Goal: Information Seeking & Learning: Learn about a topic

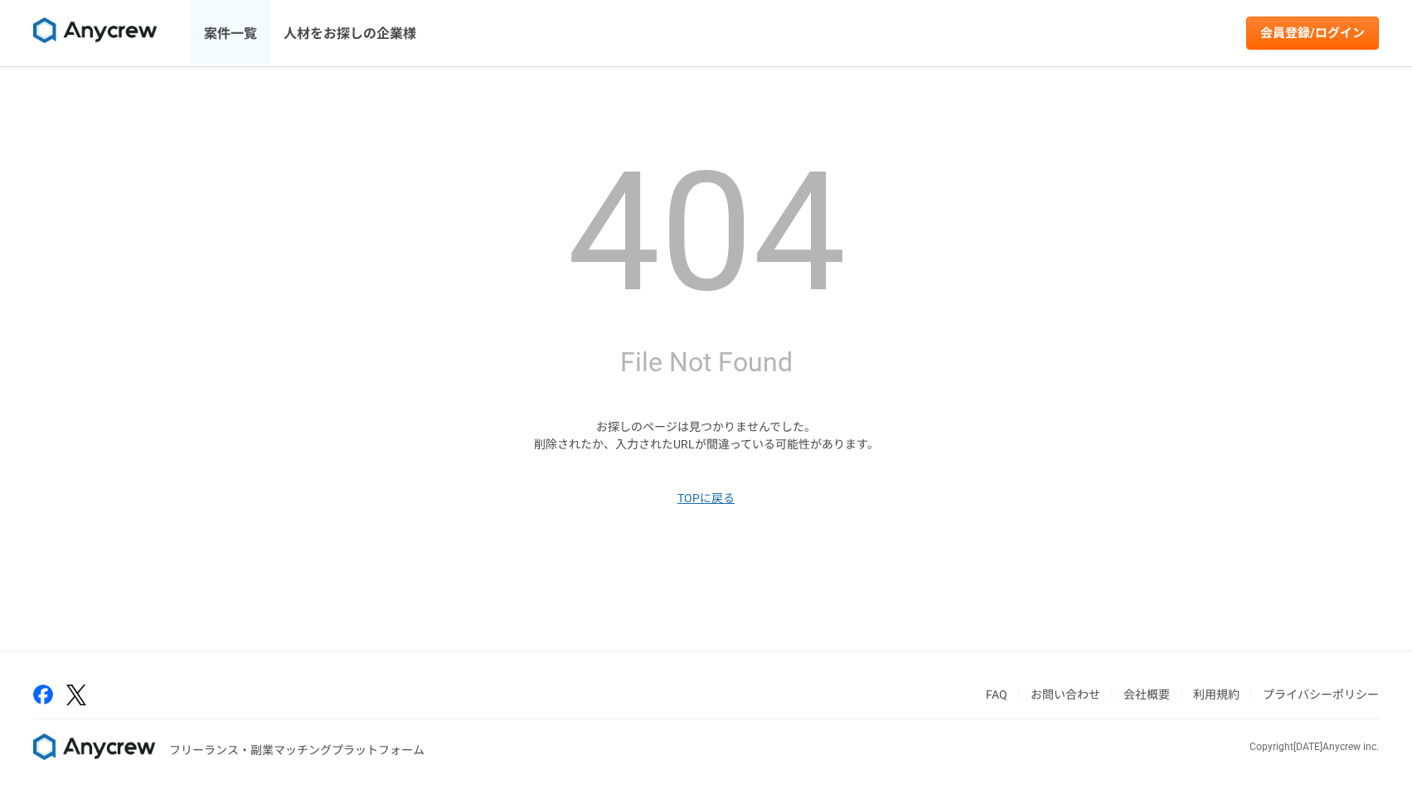
click at [232, 27] on link "案件一覧" at bounding box center [231, 33] width 80 height 66
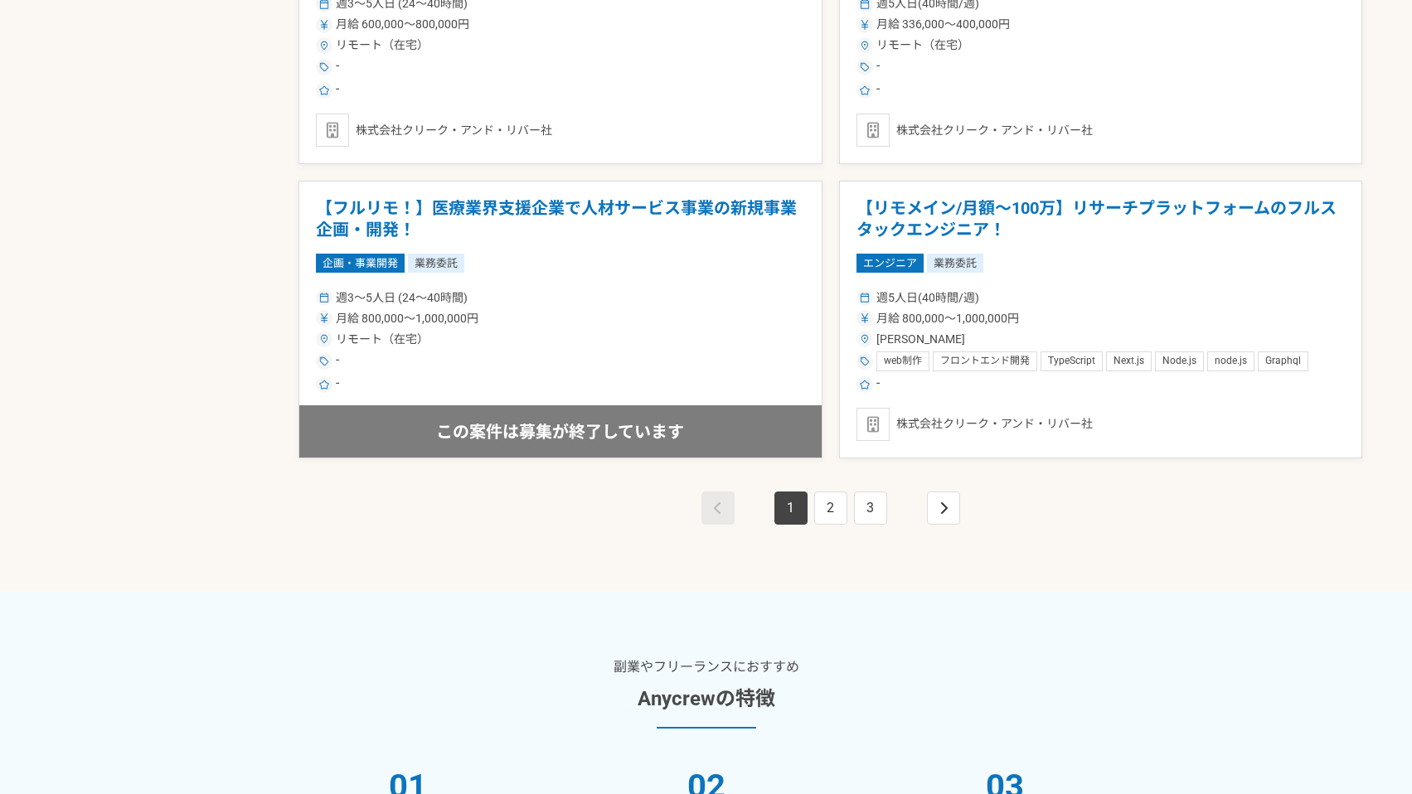
scroll to position [2980, 0]
click at [876, 510] on link "3" at bounding box center [870, 507] width 33 height 33
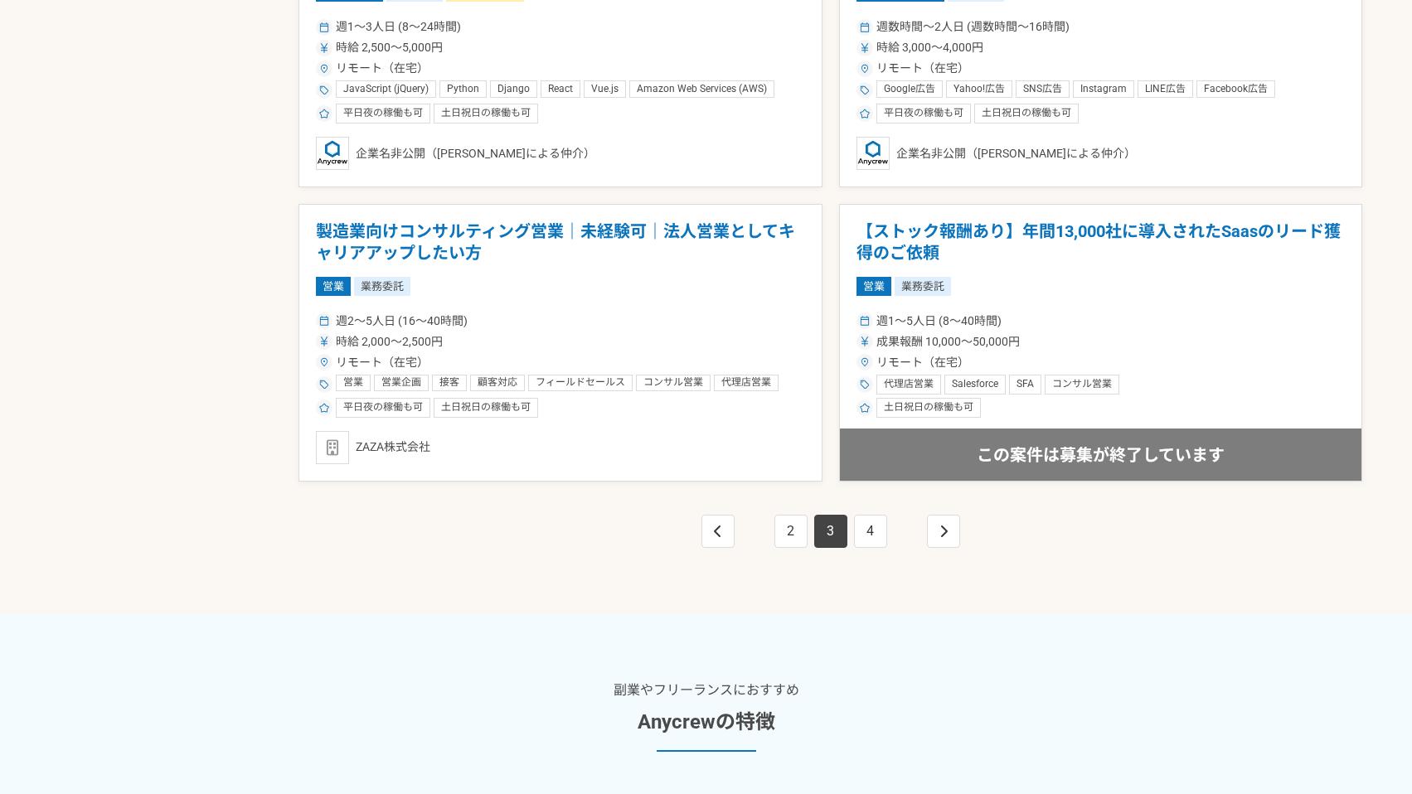
scroll to position [2955, 0]
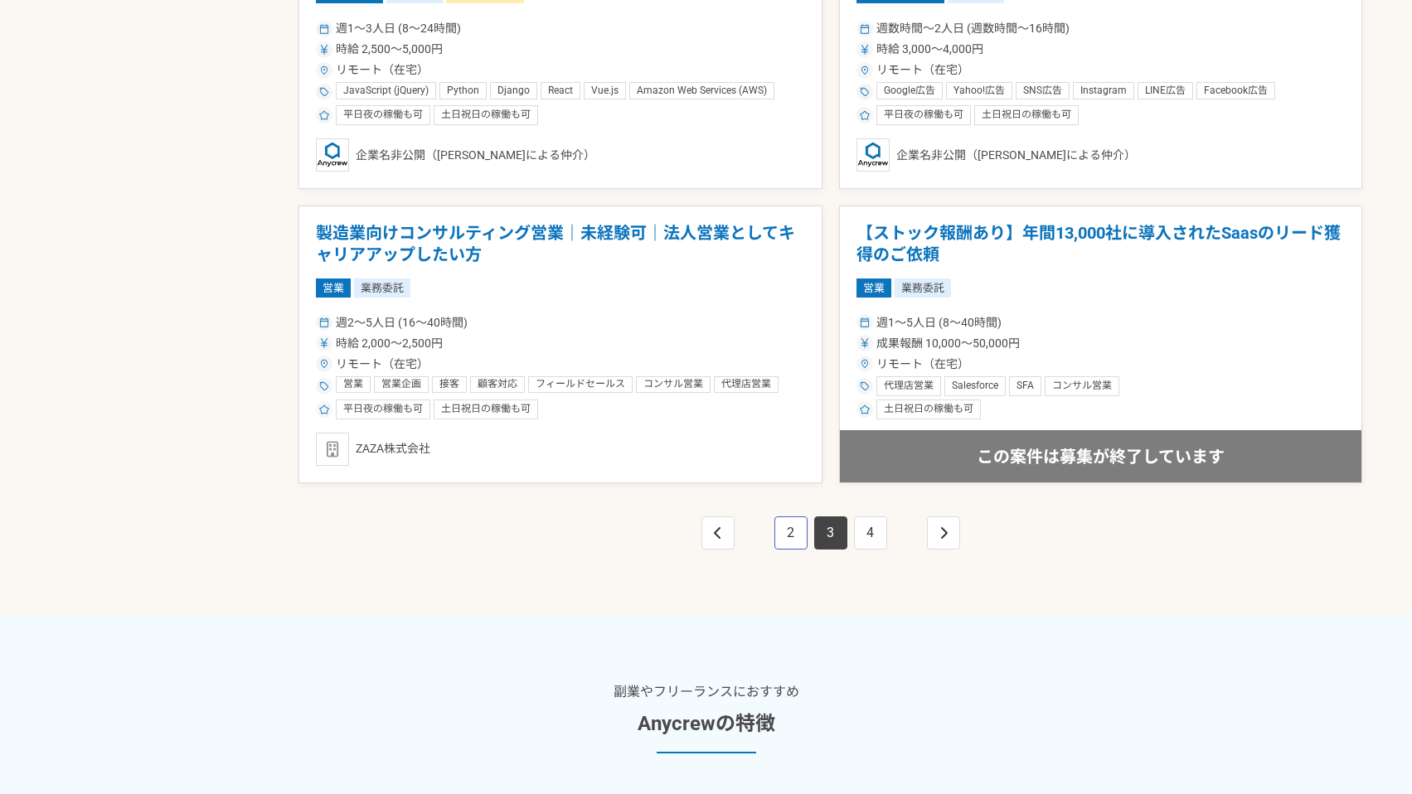
click at [788, 542] on link "2" at bounding box center [791, 533] width 33 height 33
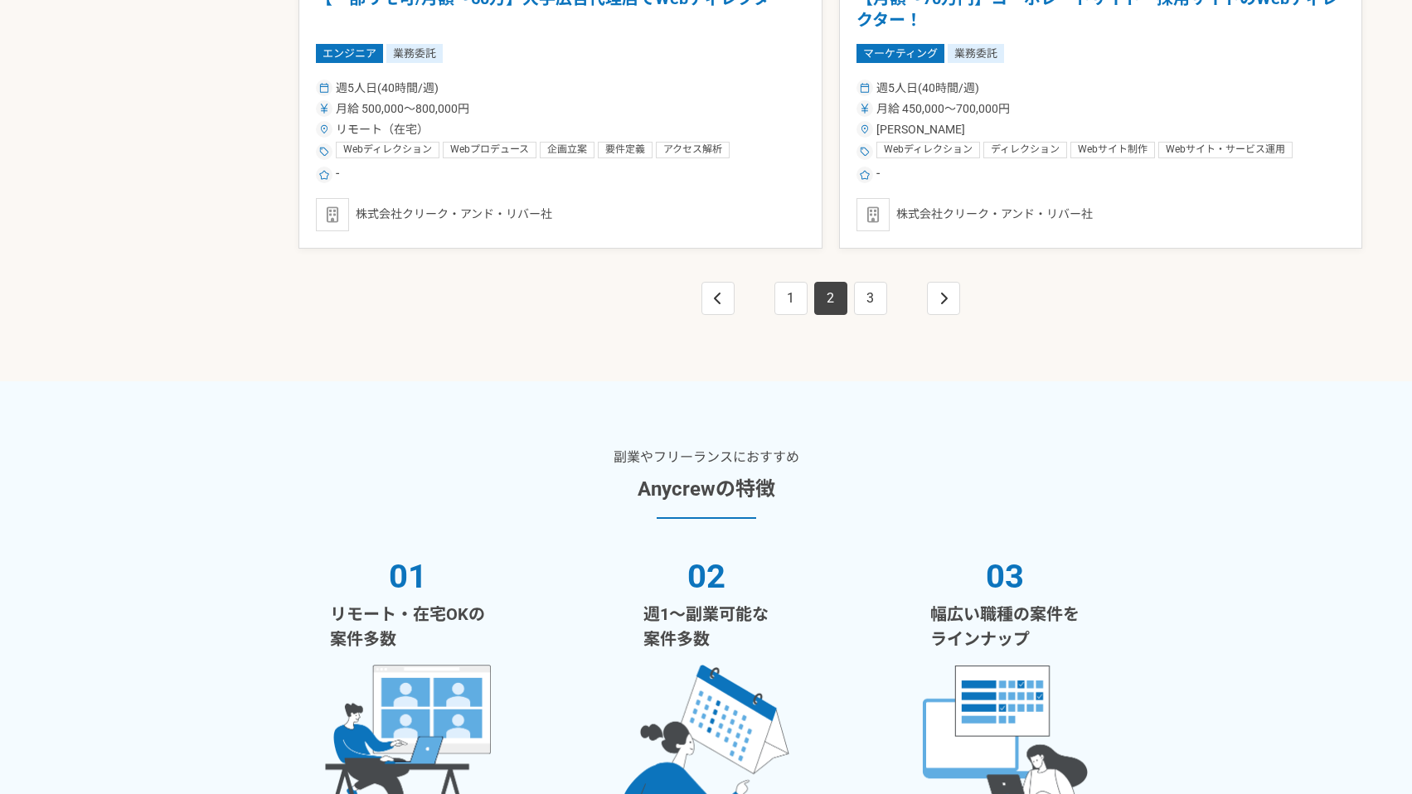
scroll to position [3186, 0]
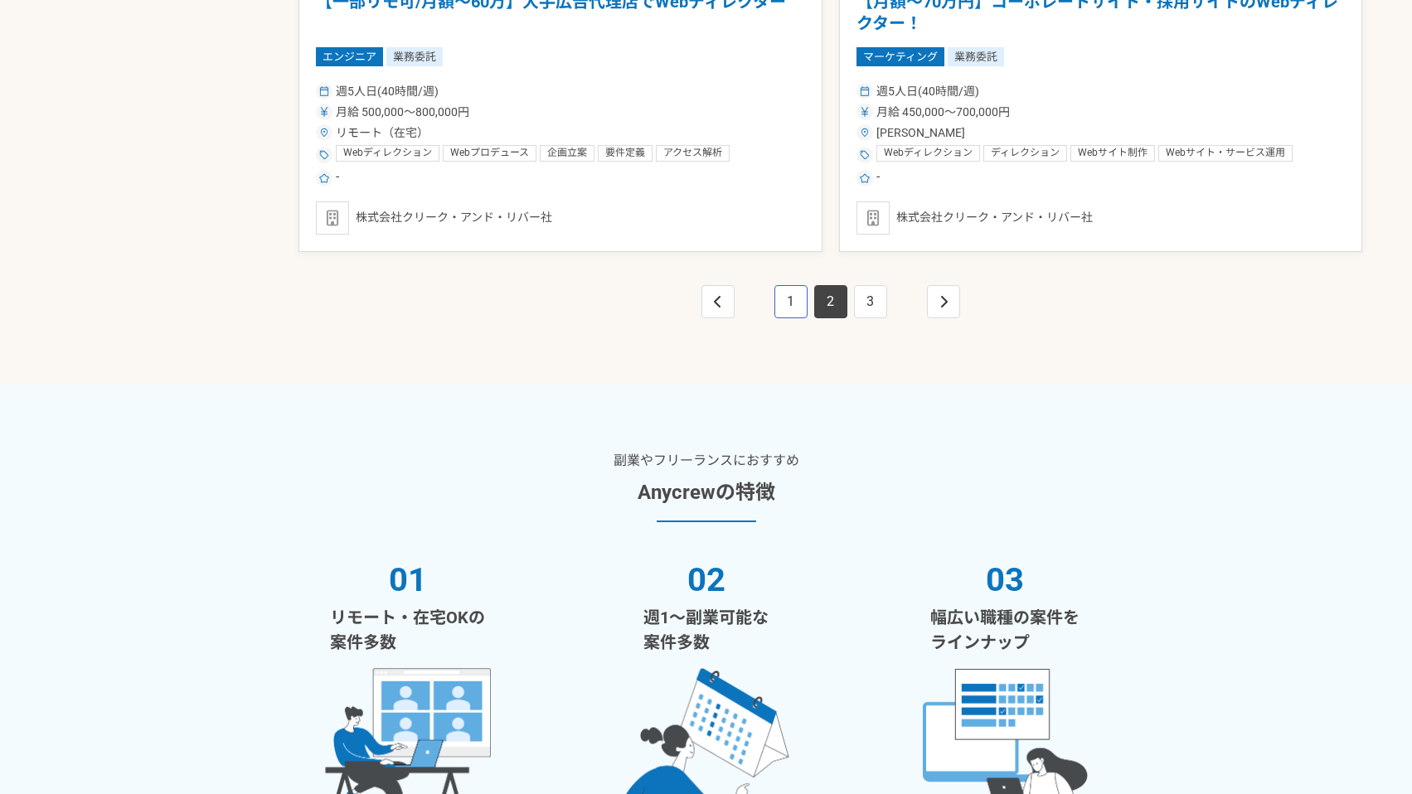
click at [792, 304] on link "1" at bounding box center [791, 301] width 33 height 33
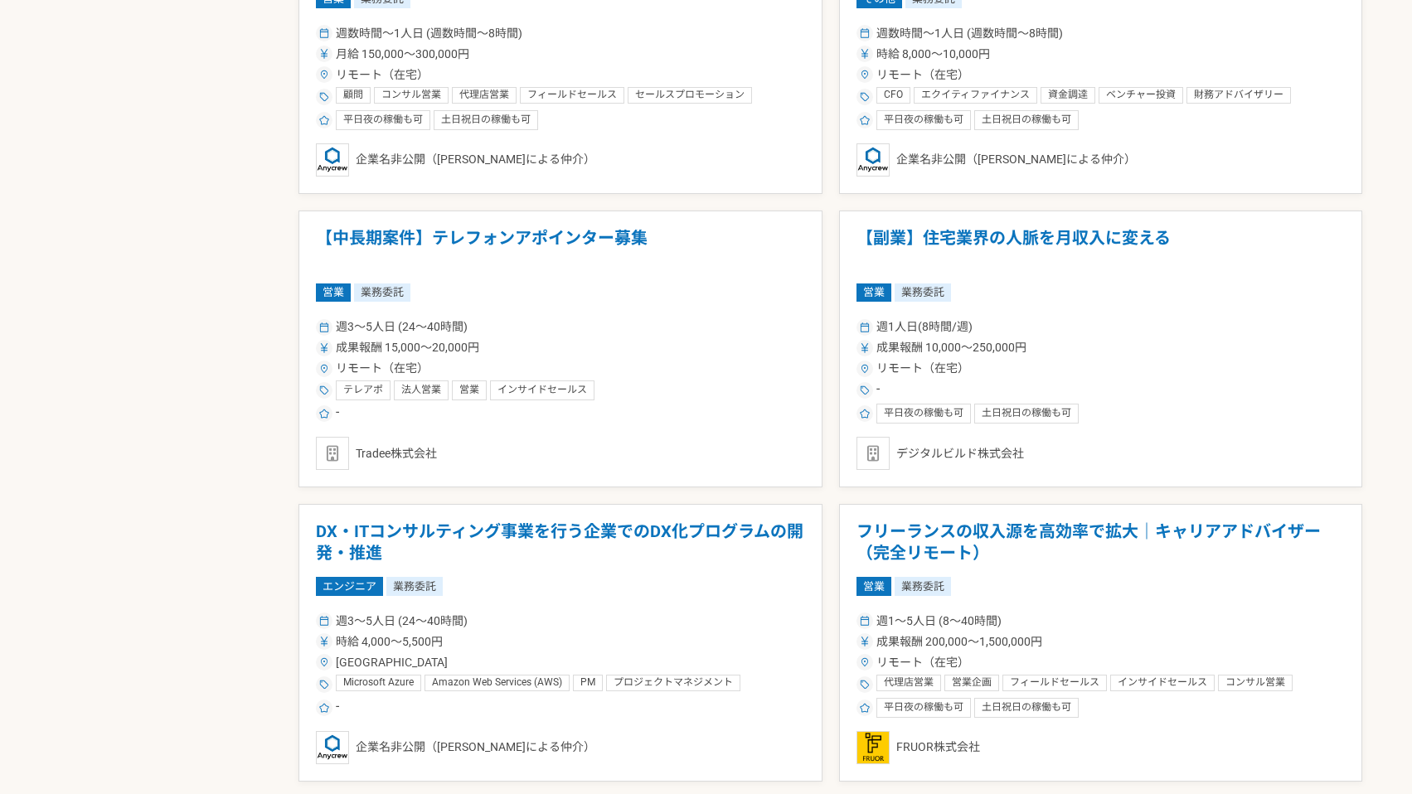
scroll to position [1187, 0]
click at [926, 240] on h1 "【副業】住宅業界の人脈を月収入に変える" at bounding box center [1101, 248] width 489 height 42
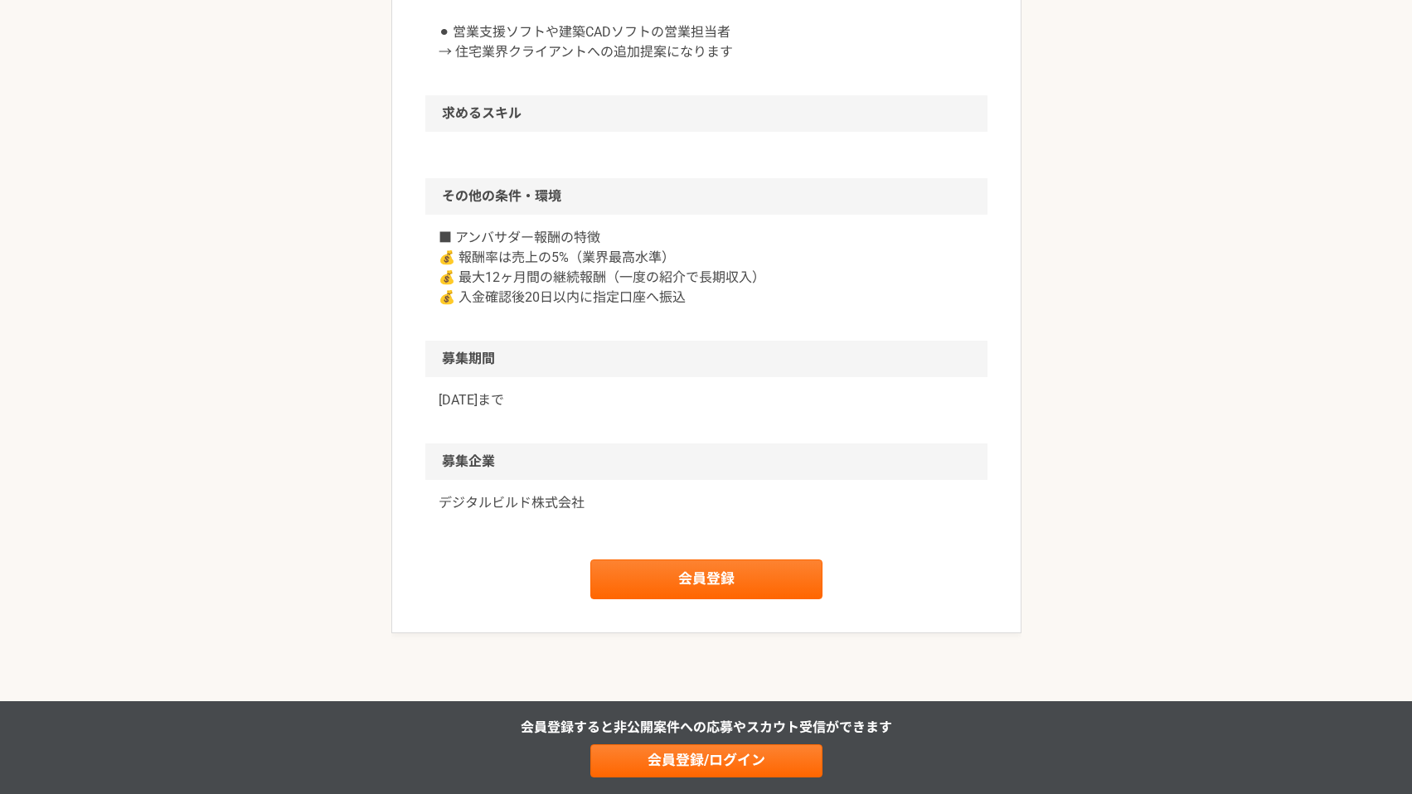
scroll to position [1377, 0]
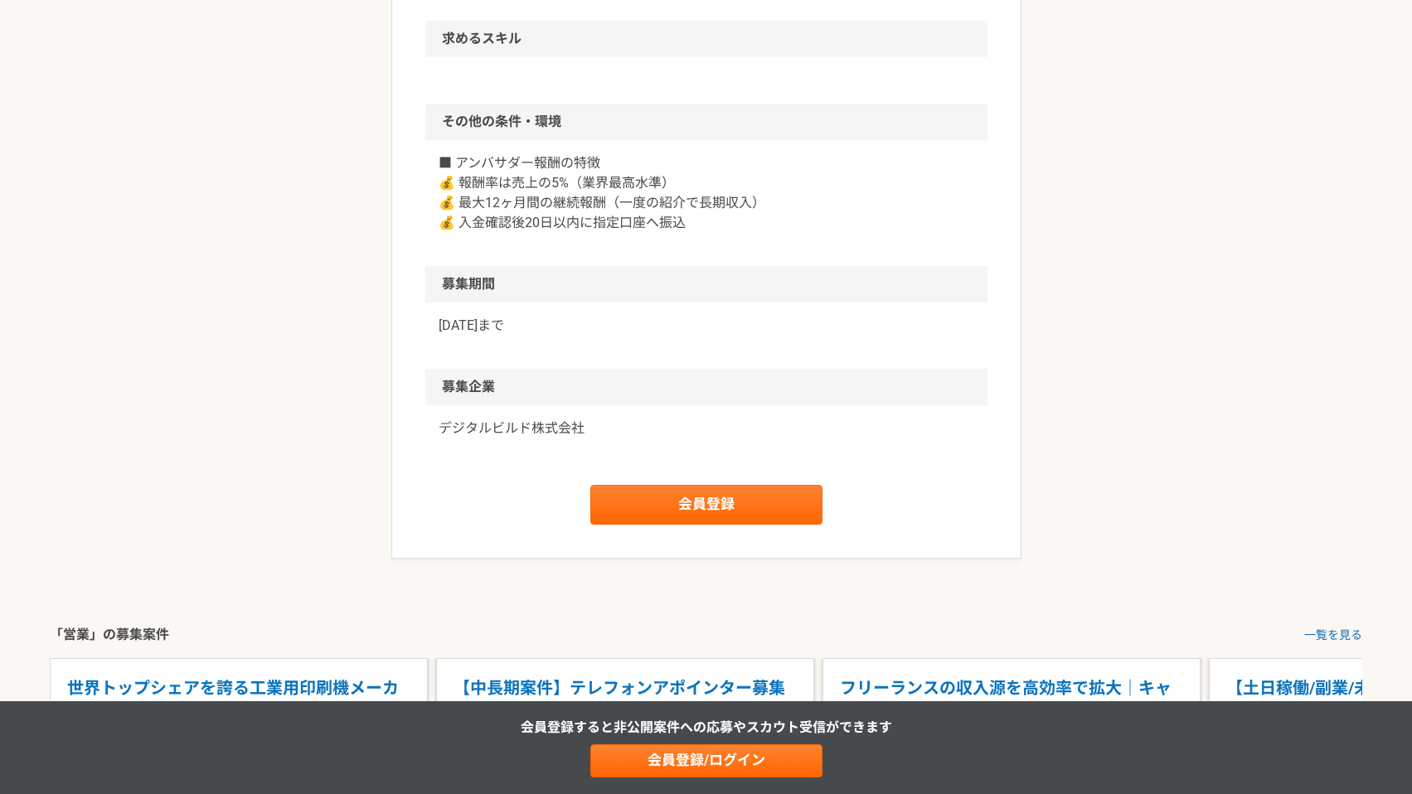
click at [467, 425] on p "デジタルビルド株式会社" at bounding box center [707, 429] width 536 height 20
drag, startPoint x: 602, startPoint y: 417, endPoint x: 427, endPoint y: 440, distance: 176.4
click at [427, 440] on div "デジタルビルド株式会社" at bounding box center [706, 439] width 562 height 66
copy p "デジタルビルド株式会社"
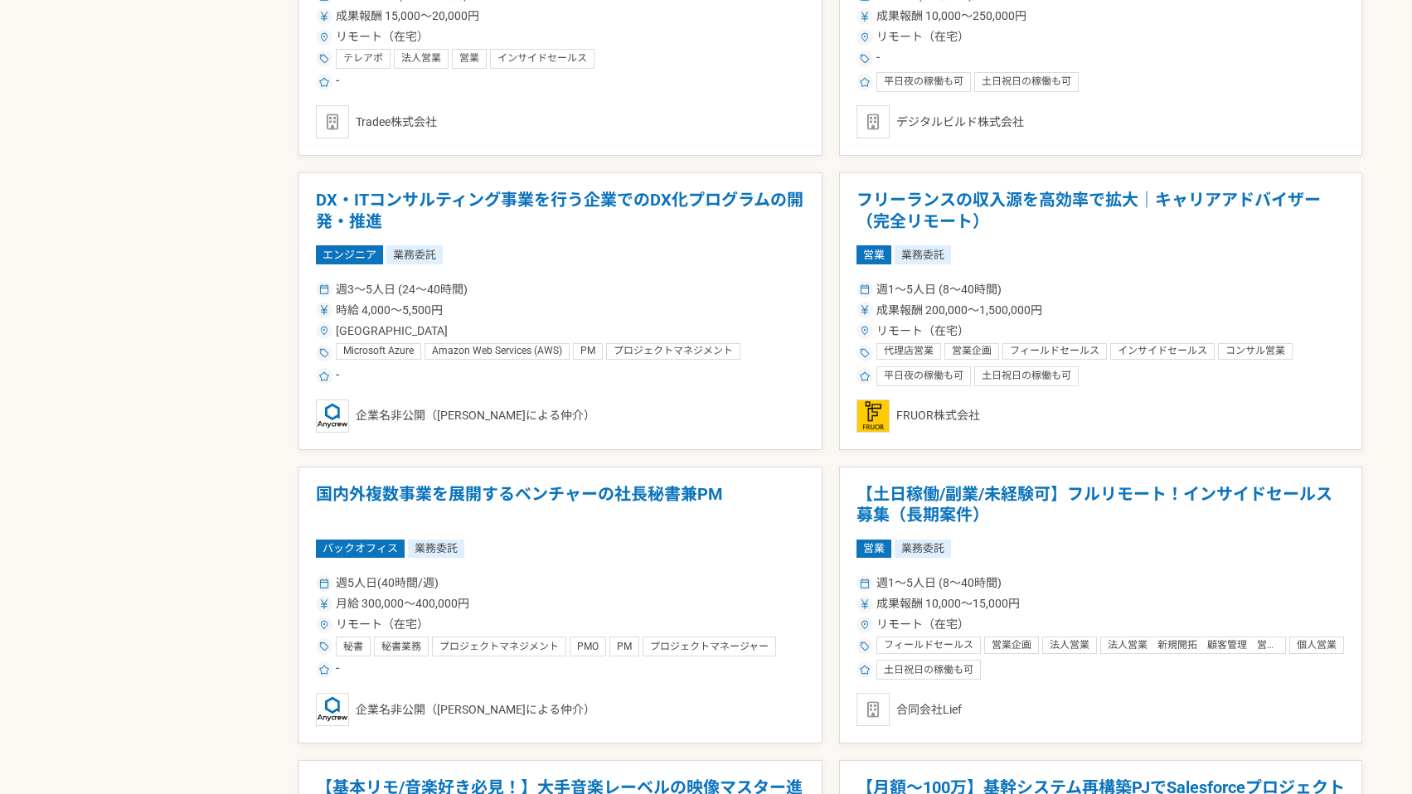
scroll to position [1520, 0]
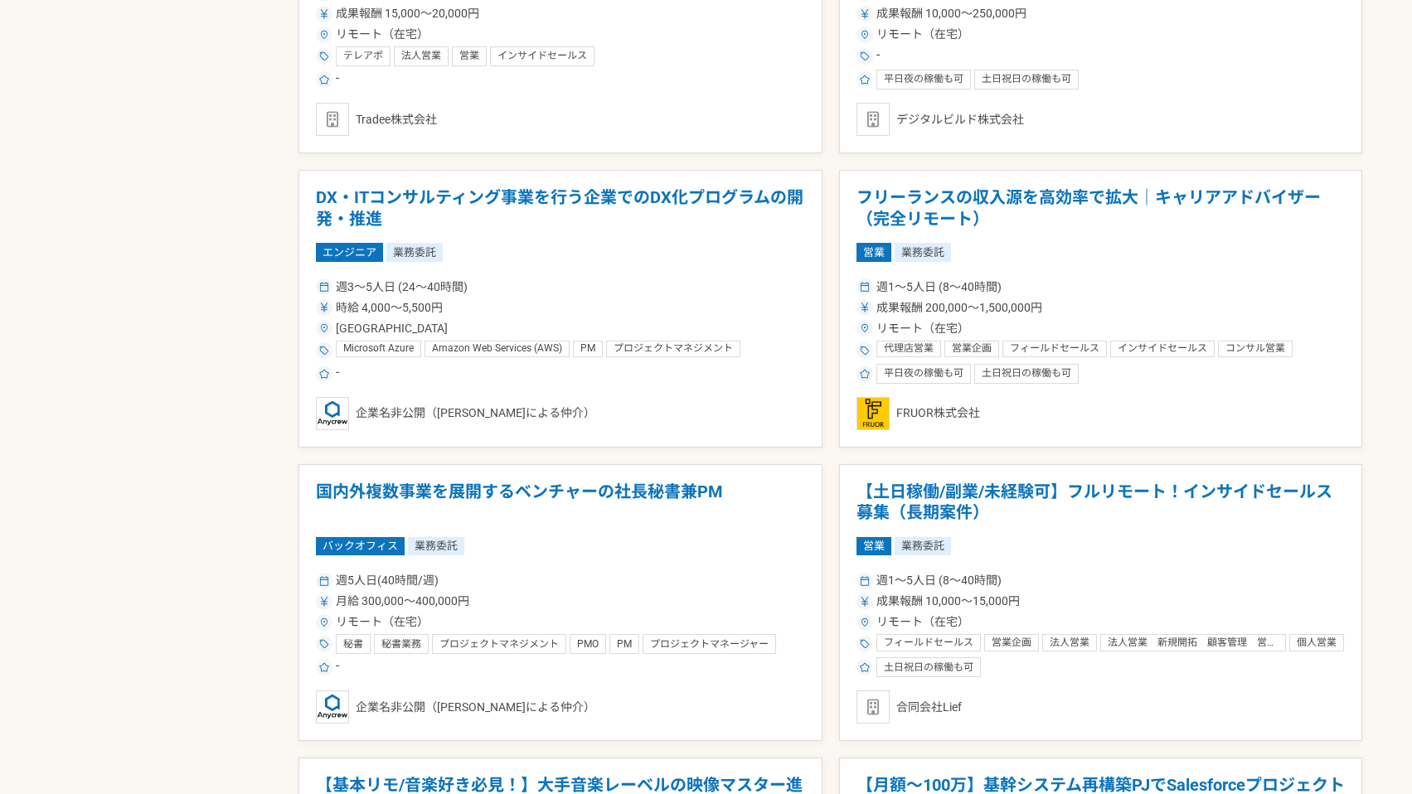
drag, startPoint x: 962, startPoint y: 196, endPoint x: 937, endPoint y: 217, distance: 32.9
click at [937, 217] on h1 "フリーランスの収入源を高効率で拡大｜キャリアアドバイザー（完全リモート）" at bounding box center [1101, 208] width 489 height 42
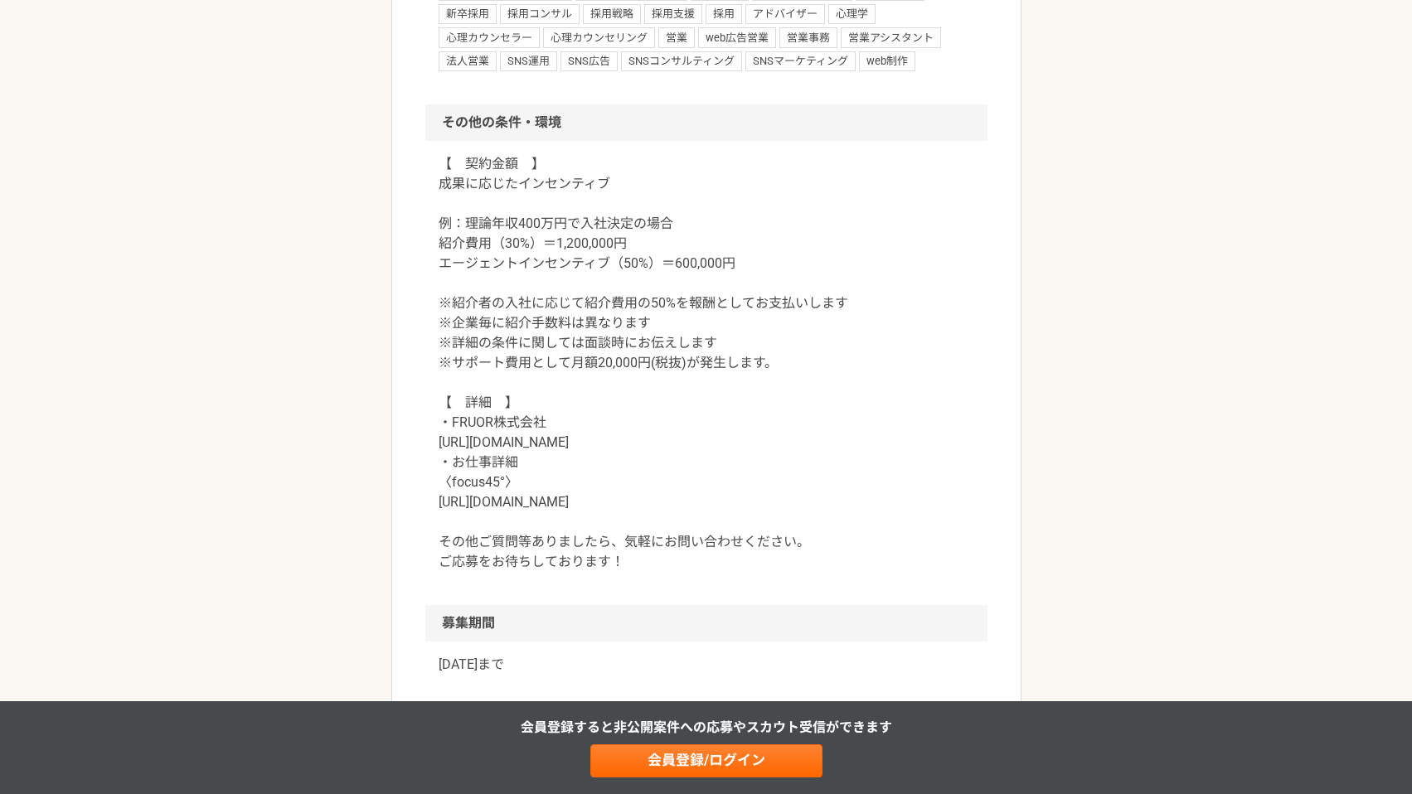
scroll to position [1506, 0]
drag, startPoint x: 449, startPoint y: 421, endPoint x: 574, endPoint y: 411, distance: 125.6
click at [574, 411] on p "【　契約金額　】 成果に応じたインセンティブ 例：理論年収400万円で入社決定の場合 紹介費用（30%）＝1,200,000円 エージェントインセンティブ（5…" at bounding box center [707, 362] width 536 height 418
copy p "FRUOR株式会社"
drag, startPoint x: 440, startPoint y: 442, endPoint x: 606, endPoint y: 435, distance: 166.8
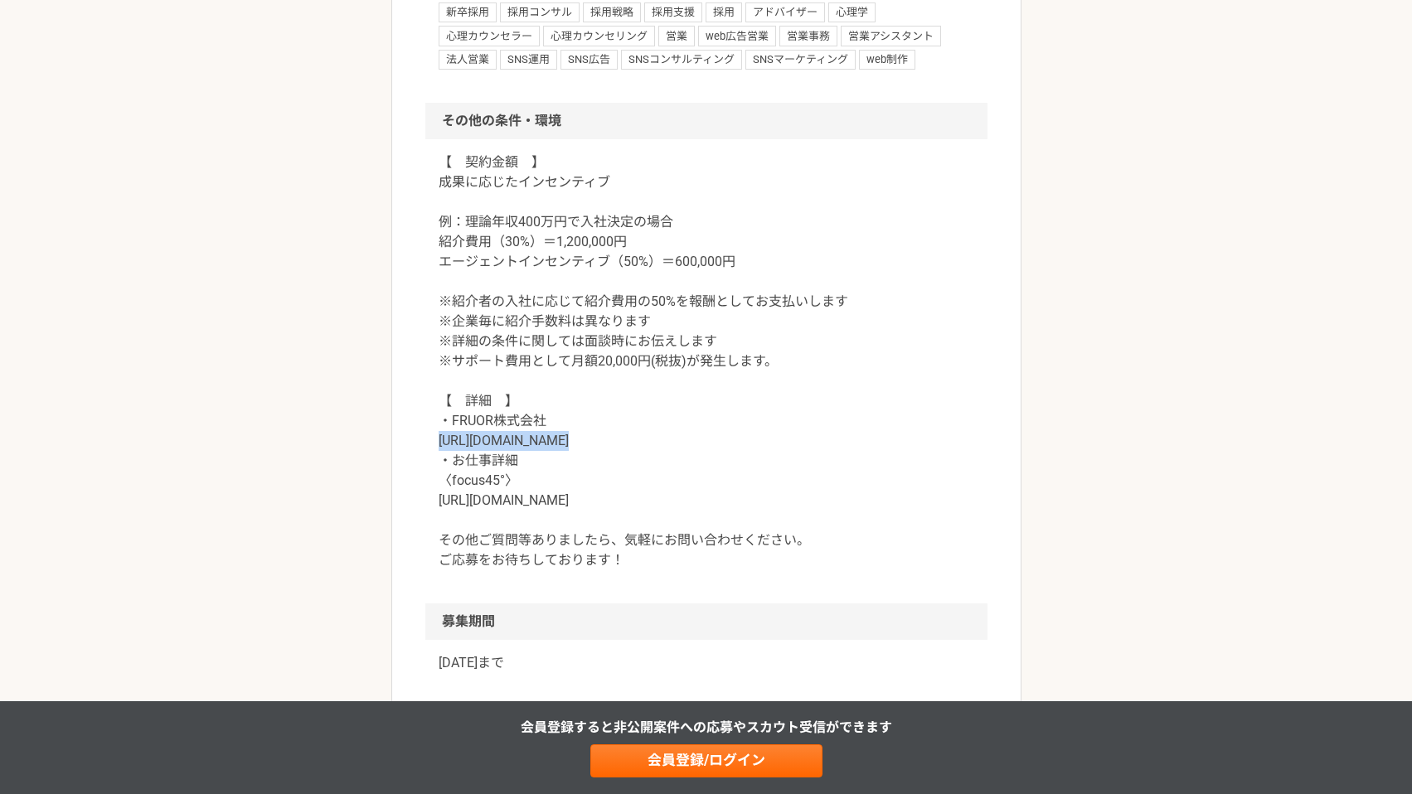
click at [606, 435] on p "【　契約金額　】 成果に応じたインセンティブ 例：理論年収400万円で入社決定の場合 紹介費用（30%）＝1,200,000円 エージェントインセンティブ（5…" at bounding box center [707, 362] width 536 height 418
copy p "[URL][DOMAIN_NAME]"
